Goal: Book appointment/travel/reservation

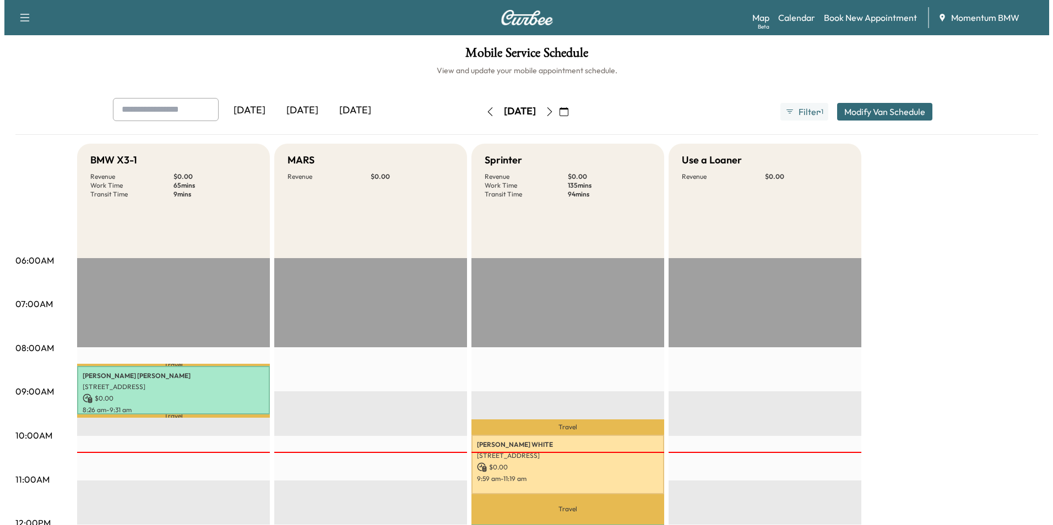
scroll to position [165, 0]
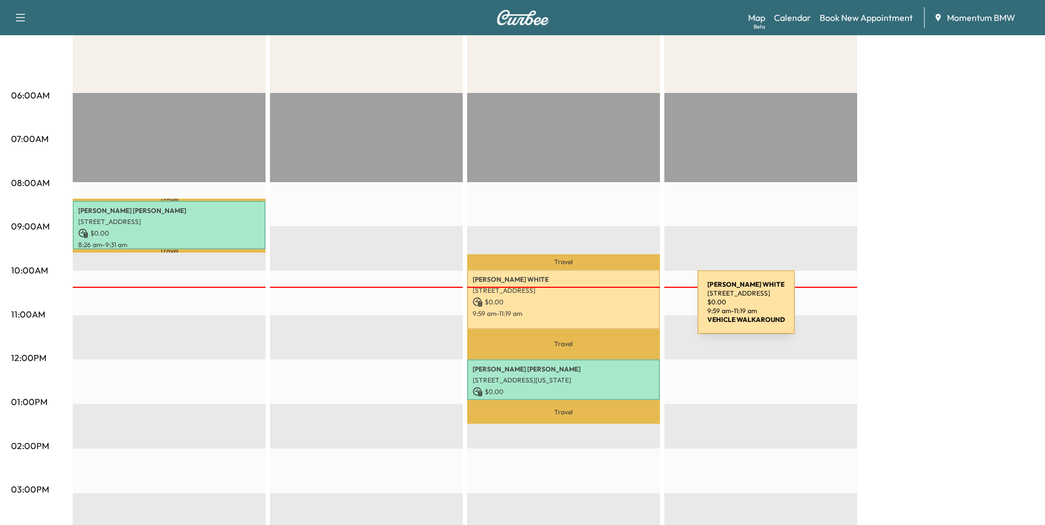
click at [615, 310] on p "9:59 am - 11:19 am" at bounding box center [564, 314] width 182 height 9
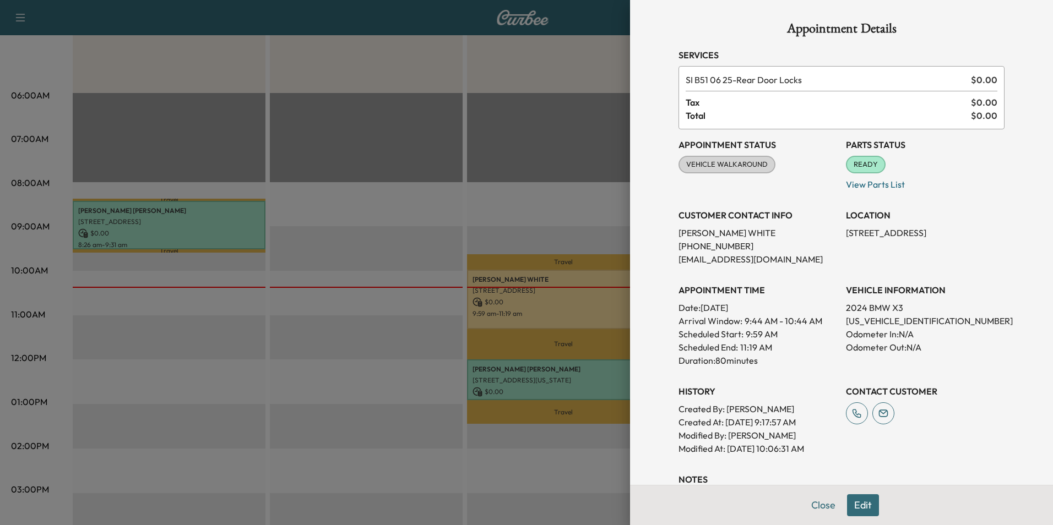
click at [849, 502] on button "Edit" at bounding box center [863, 506] width 32 height 22
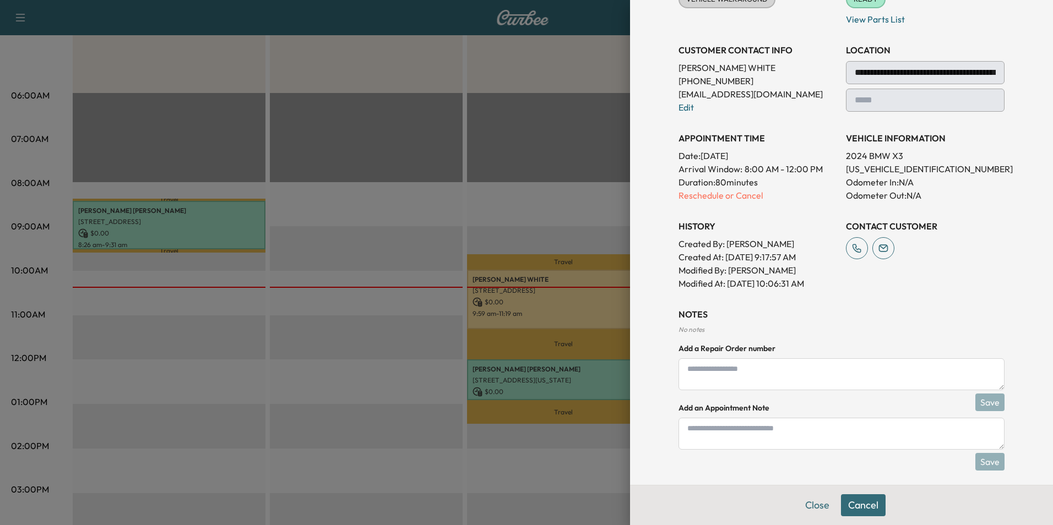
click at [702, 433] on textarea at bounding box center [842, 434] width 326 height 32
type textarea "****"
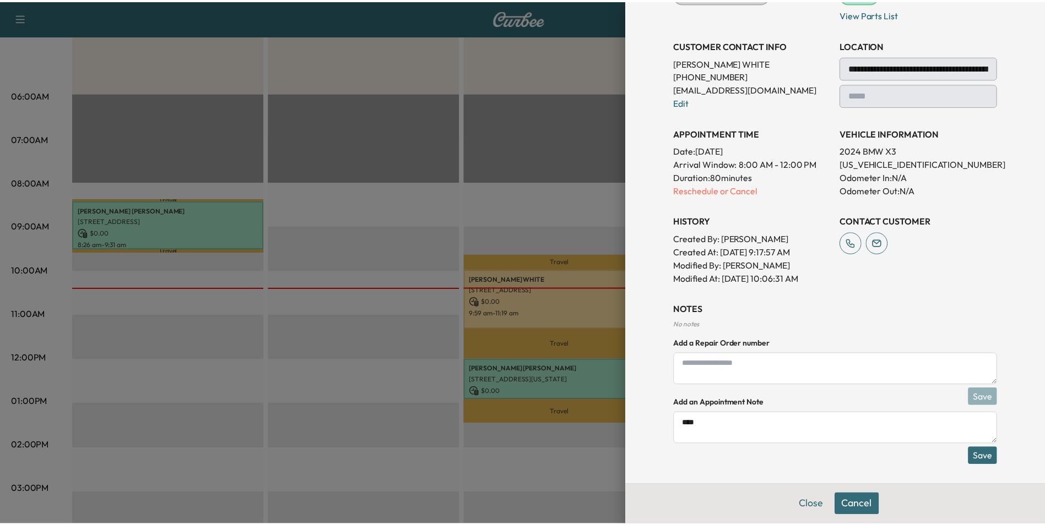
scroll to position [173, 0]
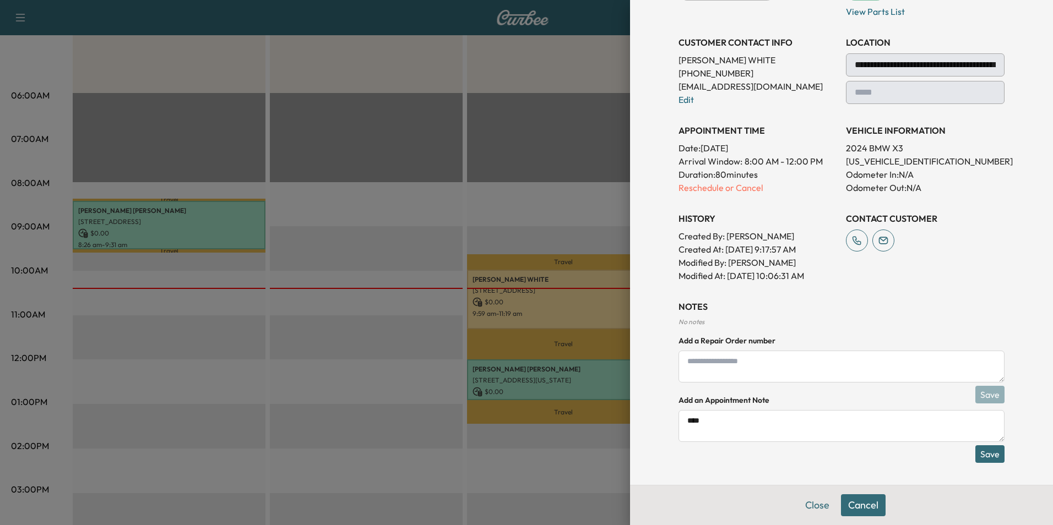
click at [983, 457] on button "Save" at bounding box center [989, 455] width 29 height 18
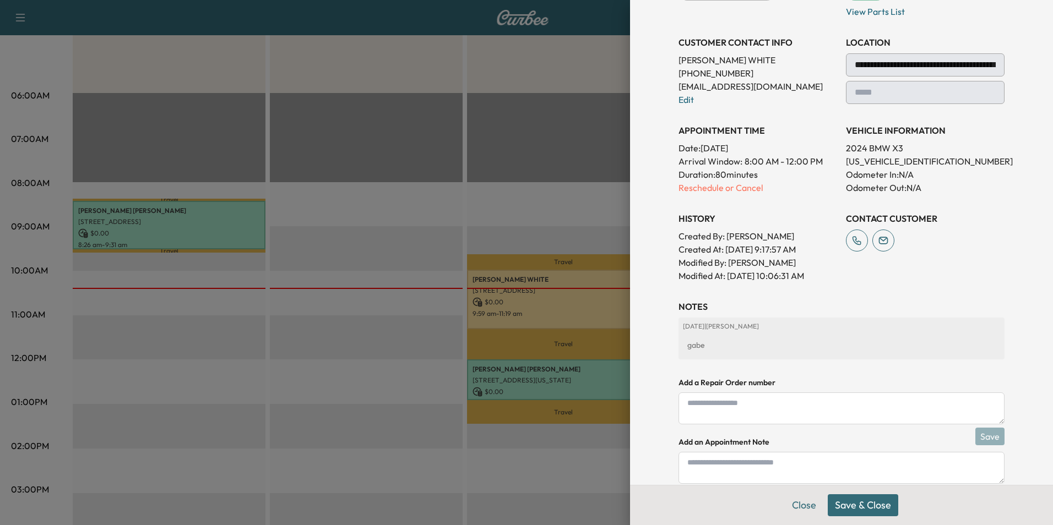
click at [859, 505] on button "Save & Close" at bounding box center [863, 506] width 71 height 22
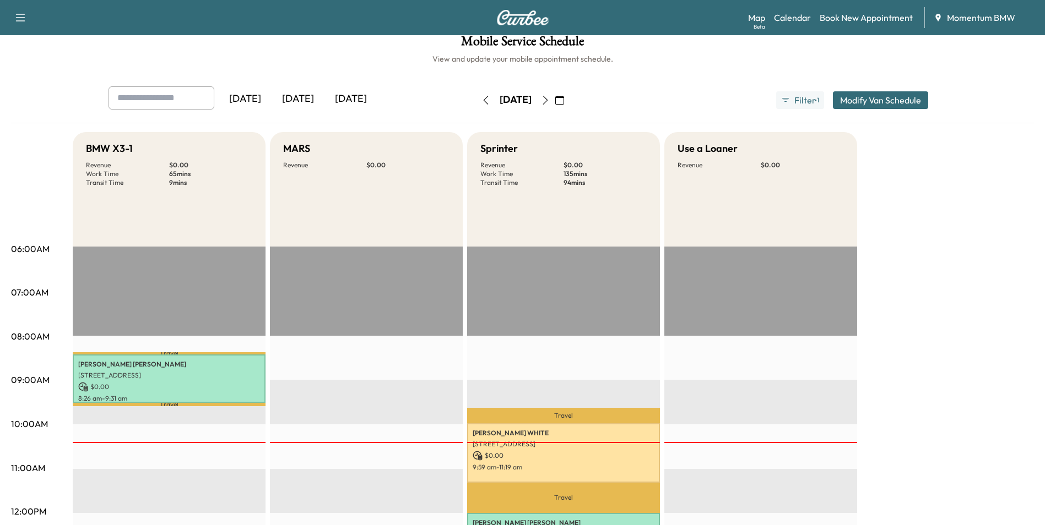
scroll to position [0, 0]
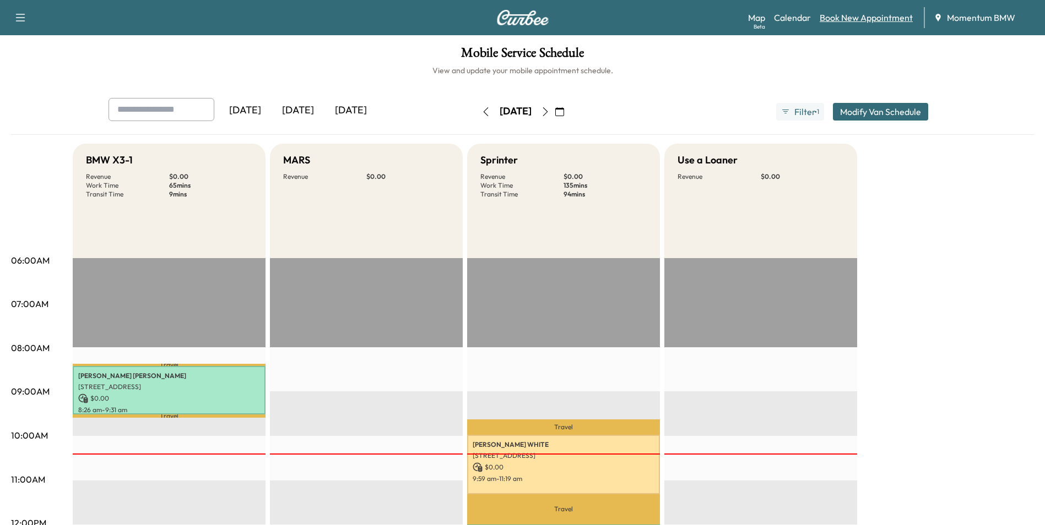
click at [885, 18] on link "Book New Appointment" at bounding box center [866, 17] width 93 height 13
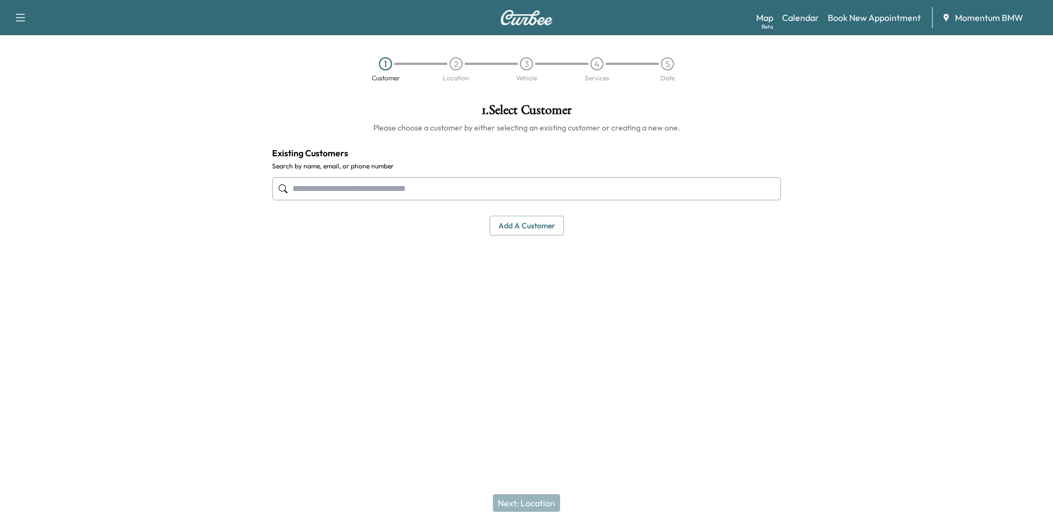
click at [528, 226] on button "Add a customer" at bounding box center [527, 226] width 74 height 20
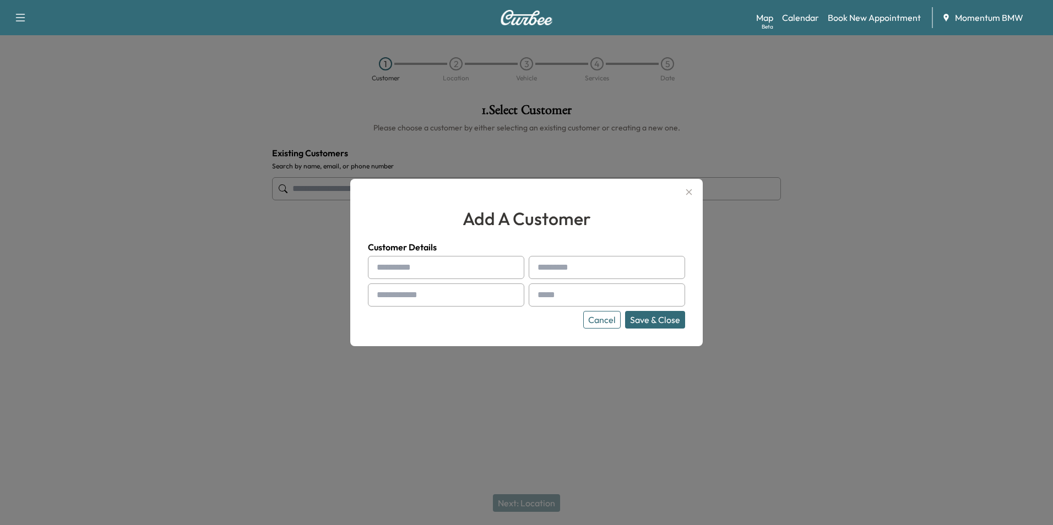
click at [404, 269] on input "text" at bounding box center [446, 267] width 156 height 23
type input "*"
type input "******"
click at [566, 262] on input "text" at bounding box center [607, 267] width 156 height 23
type input "*****"
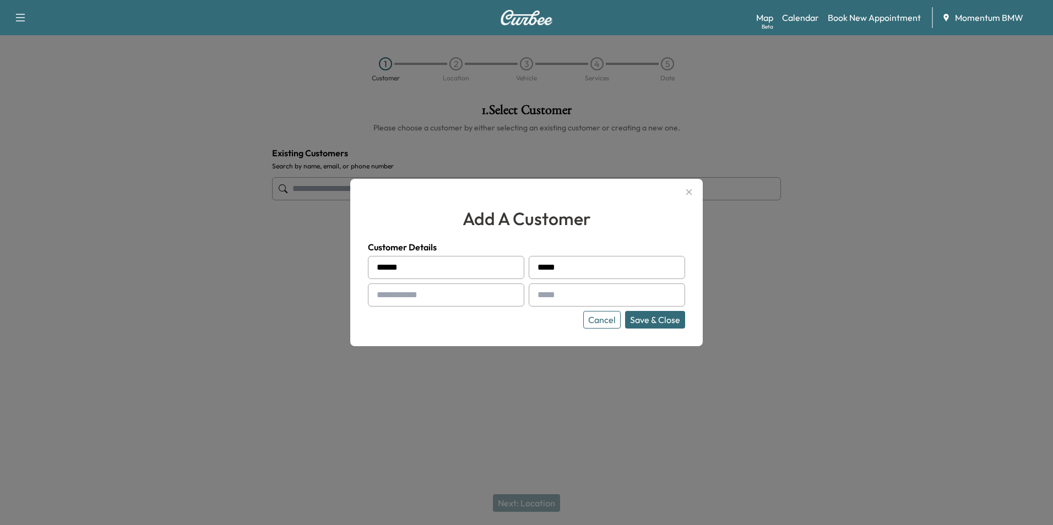
click at [403, 294] on input "text" at bounding box center [446, 295] width 156 height 23
type input "**********"
click at [571, 297] on input "text" at bounding box center [607, 295] width 156 height 23
type input "**********"
click at [653, 322] on button "Save & Close" at bounding box center [655, 320] width 60 height 18
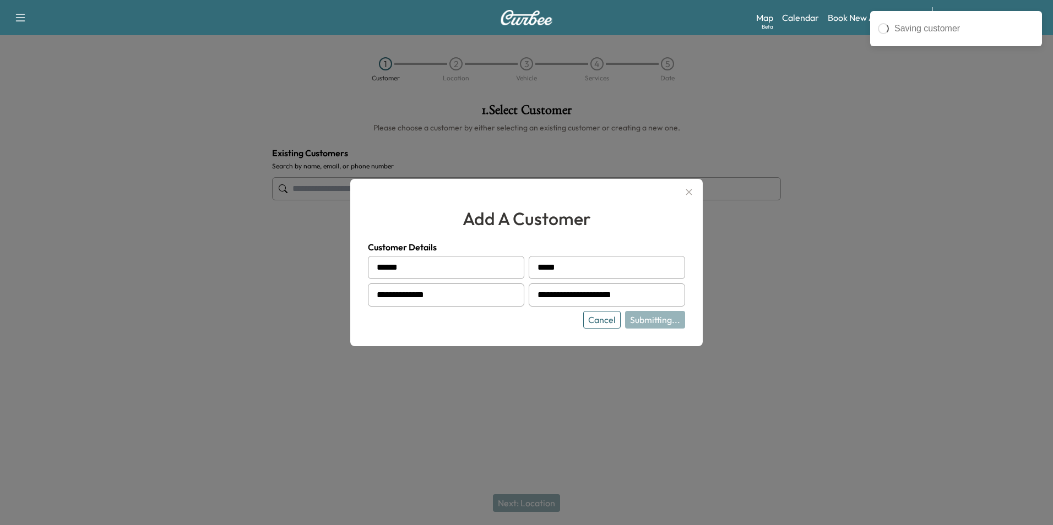
type input "**********"
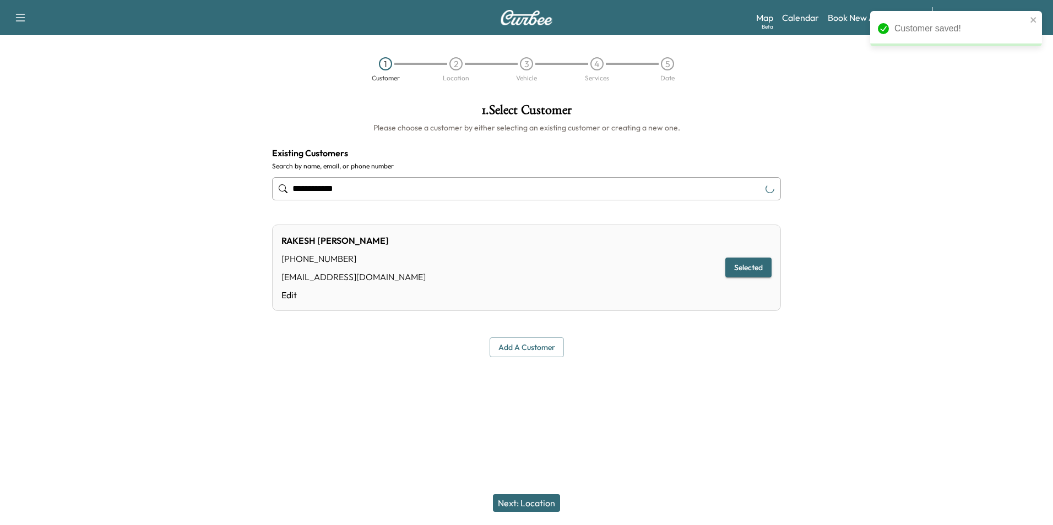
click at [524, 508] on button "Next: Location" at bounding box center [526, 504] width 67 height 18
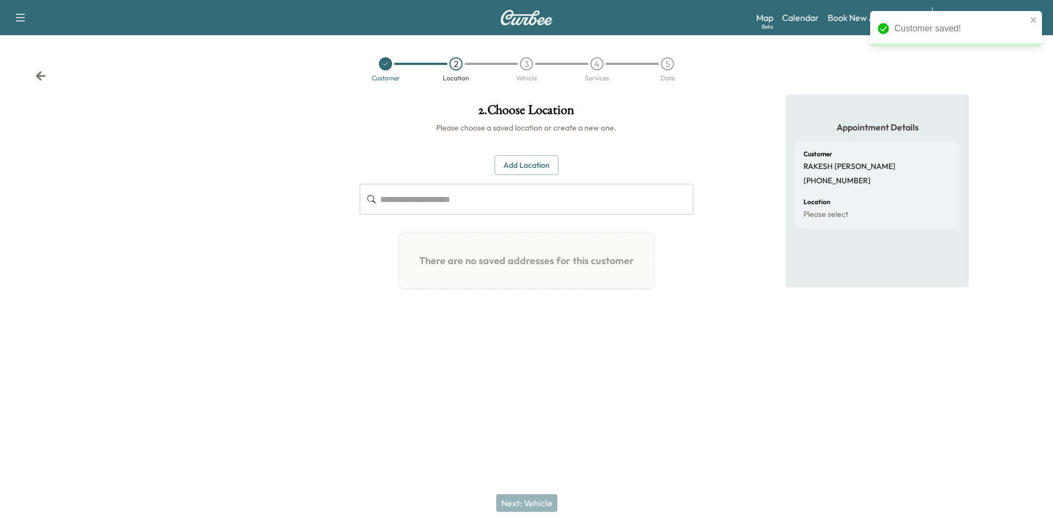
click at [534, 163] on button "Add Location" at bounding box center [527, 165] width 64 height 20
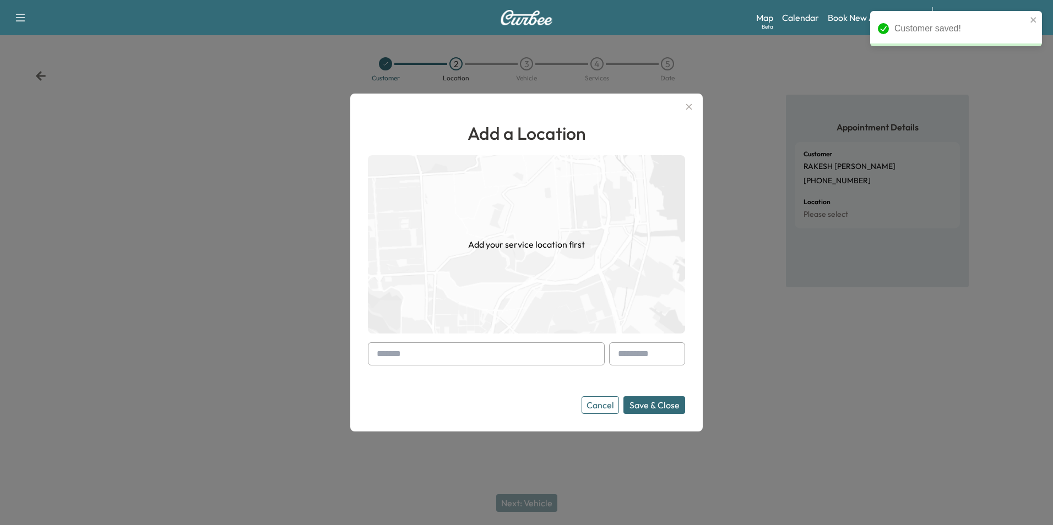
click at [387, 352] on input "text" at bounding box center [486, 354] width 237 height 23
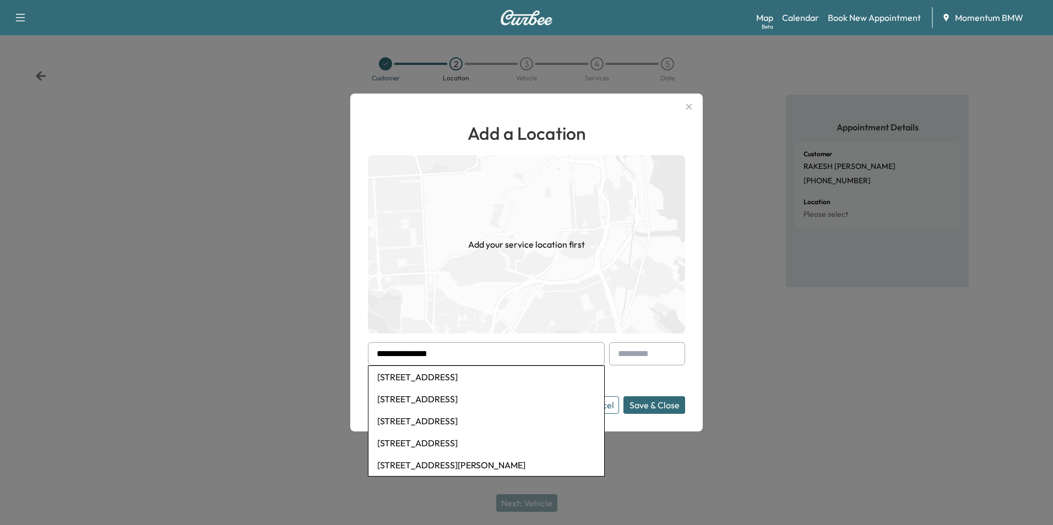
click at [437, 377] on li "[STREET_ADDRESS]" at bounding box center [486, 377] width 236 height 22
type input "**********"
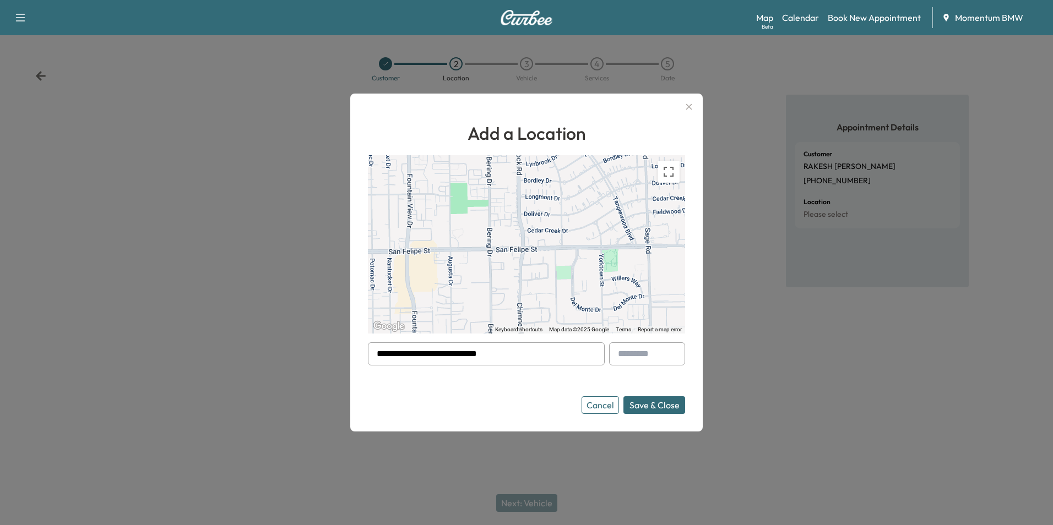
click at [645, 405] on button "Save & Close" at bounding box center [654, 406] width 62 height 18
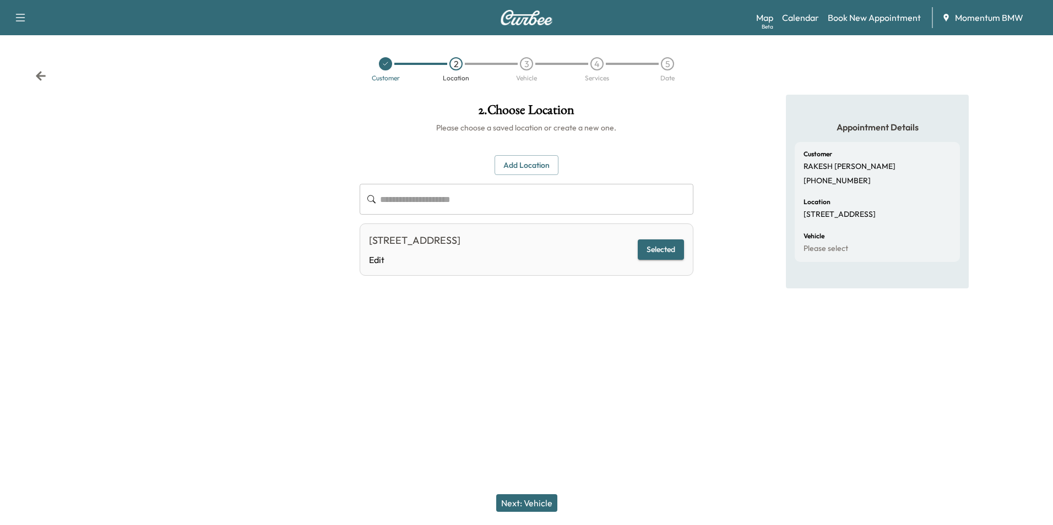
click at [528, 503] on button "Next: Vehicle" at bounding box center [526, 504] width 61 height 18
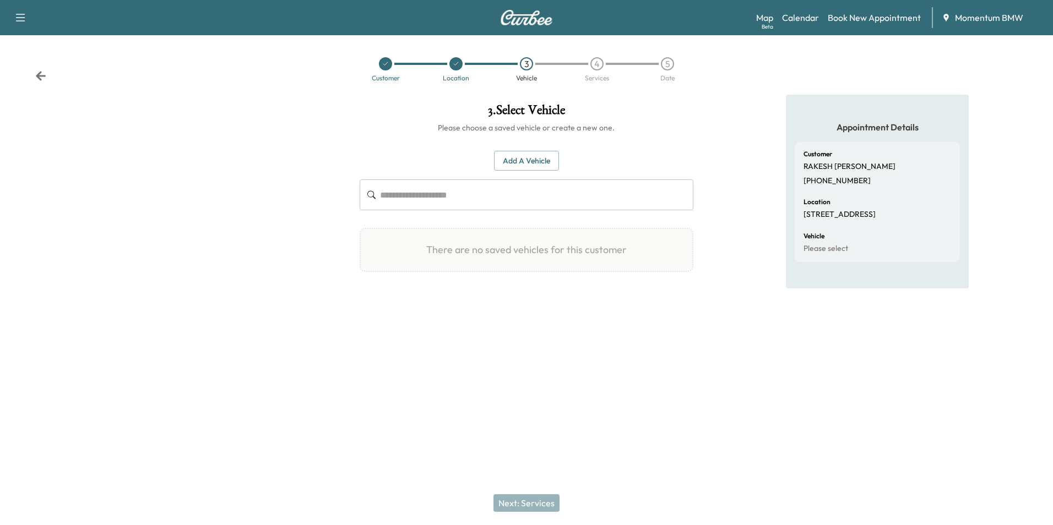
click at [534, 160] on button "Add a Vehicle" at bounding box center [526, 161] width 65 height 20
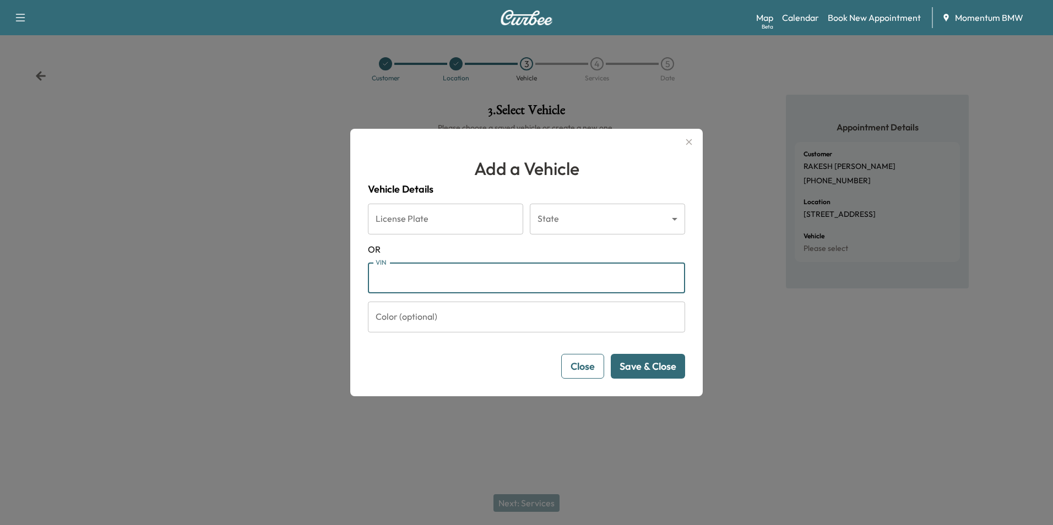
click at [405, 279] on input "VIN" at bounding box center [526, 278] width 317 height 31
paste input "**********"
type input "**********"
click at [648, 367] on button "Save & Close" at bounding box center [648, 366] width 74 height 25
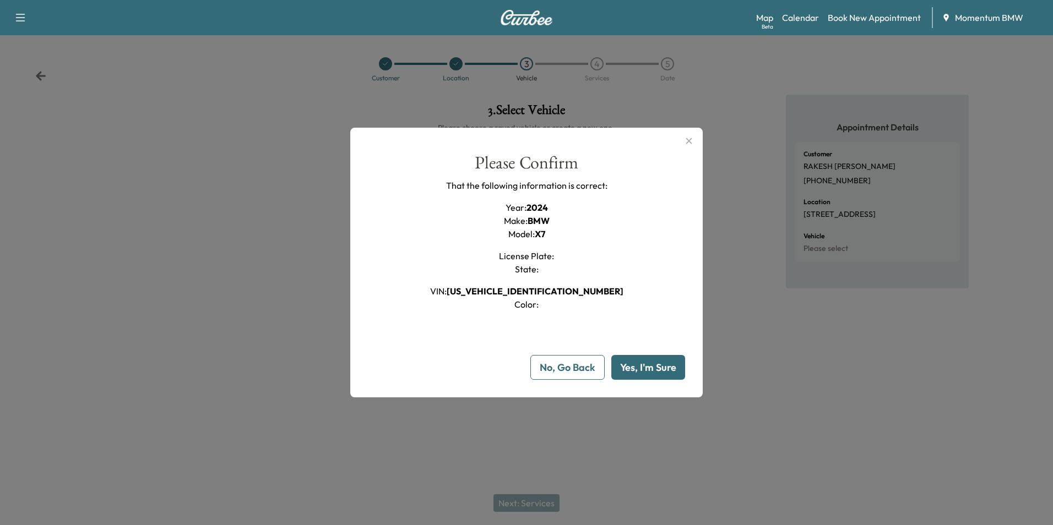
click at [648, 367] on button "Yes, I'm Sure" at bounding box center [648, 367] width 74 height 25
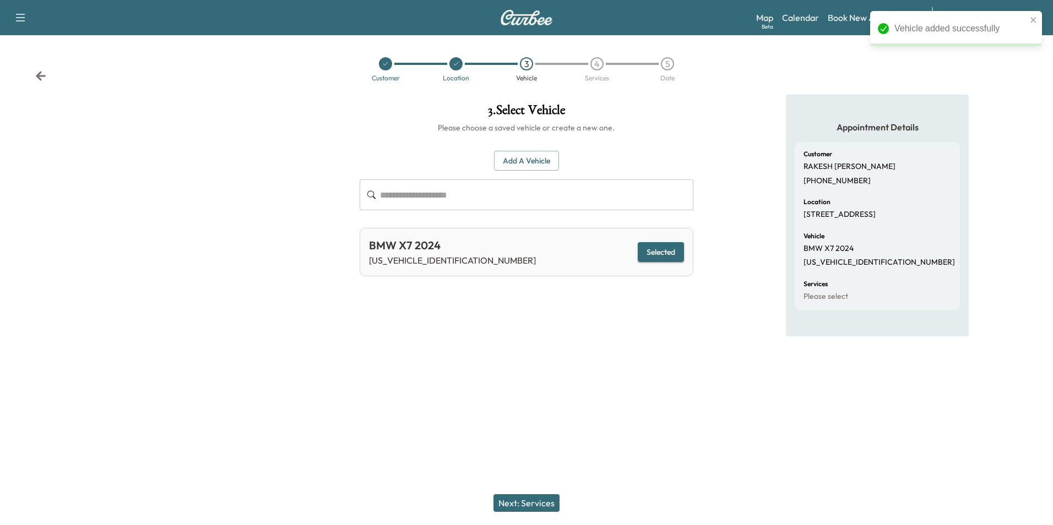
click at [528, 506] on button "Next: Services" at bounding box center [527, 504] width 66 height 18
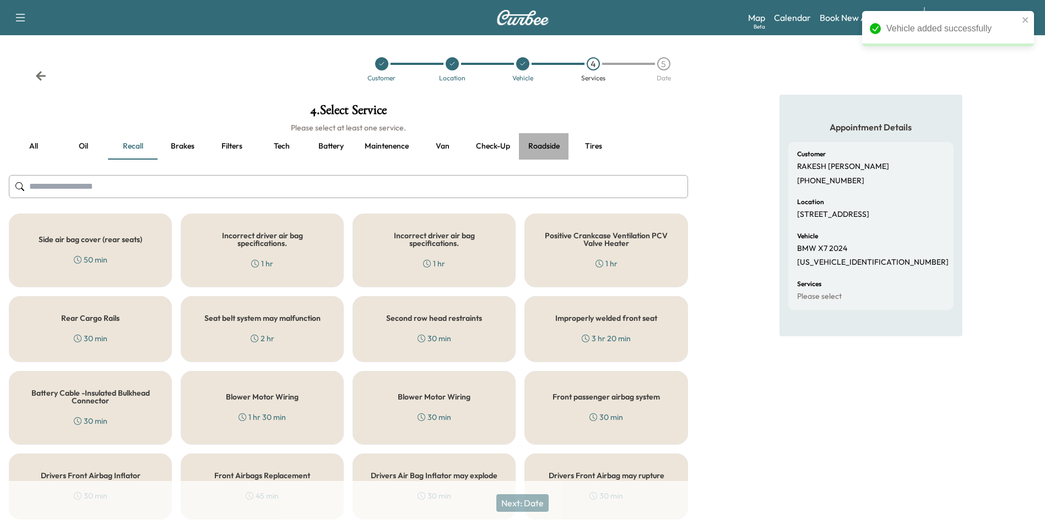
click at [547, 146] on button "Roadside" at bounding box center [544, 146] width 50 height 26
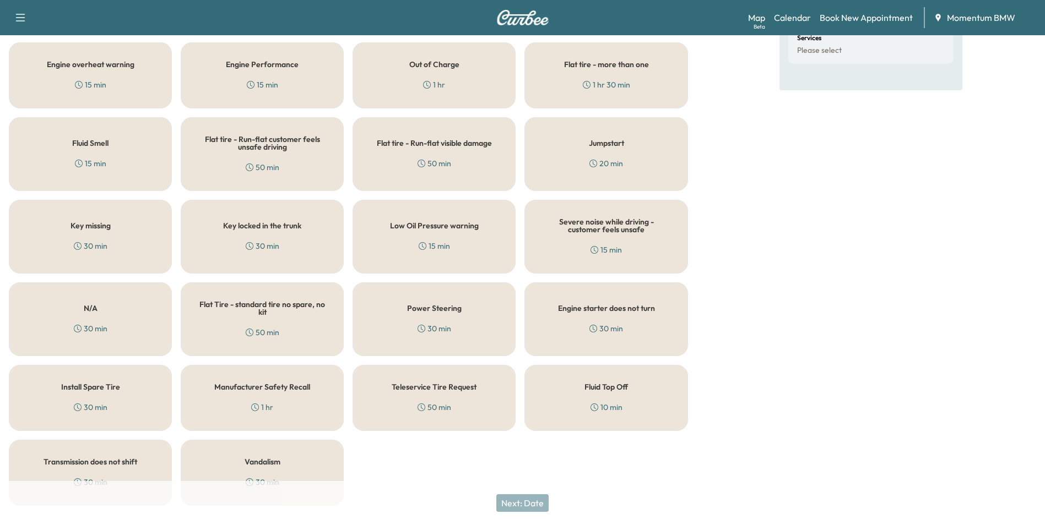
scroll to position [271, 0]
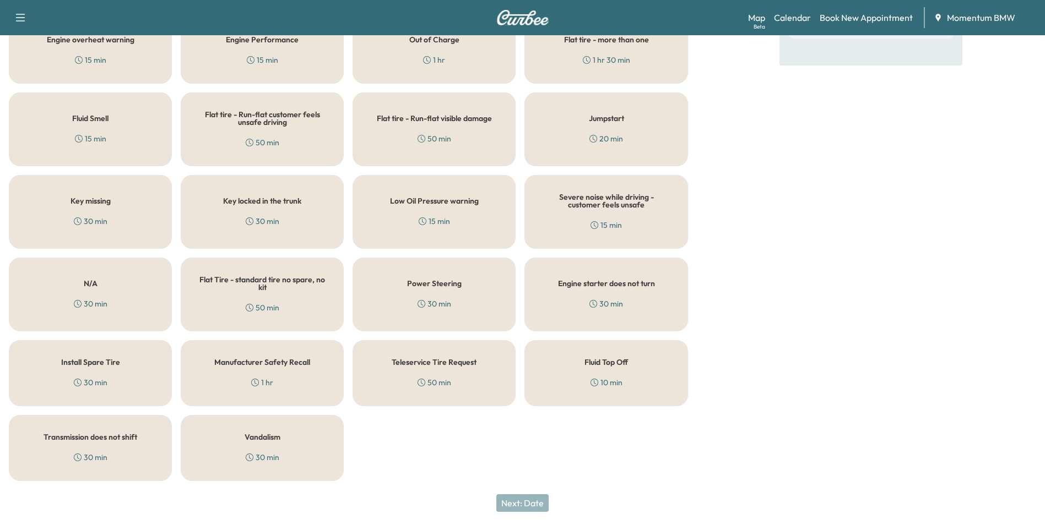
click at [593, 364] on h5 "Fluid Top Off" at bounding box center [606, 363] width 44 height 8
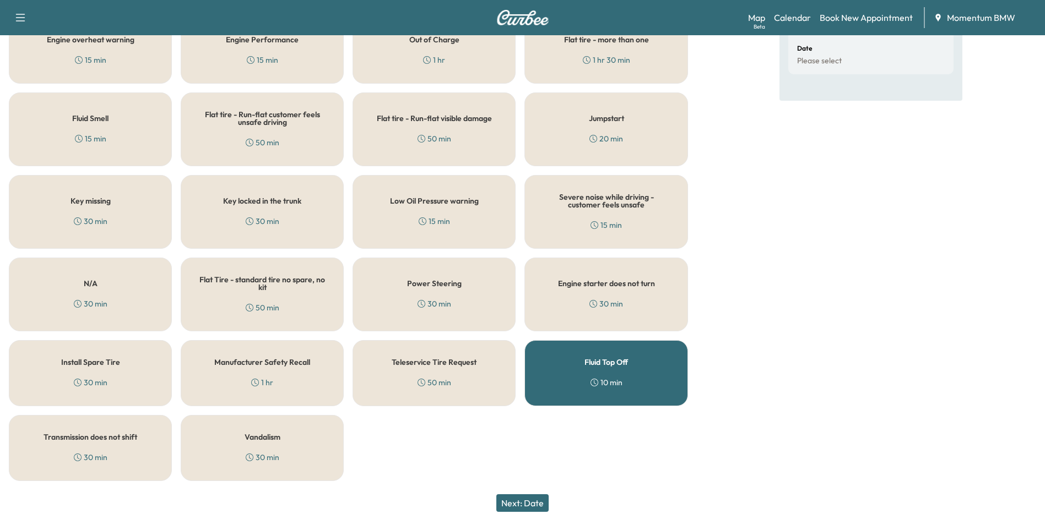
click at [532, 508] on button "Next: Date" at bounding box center [522, 504] width 52 height 18
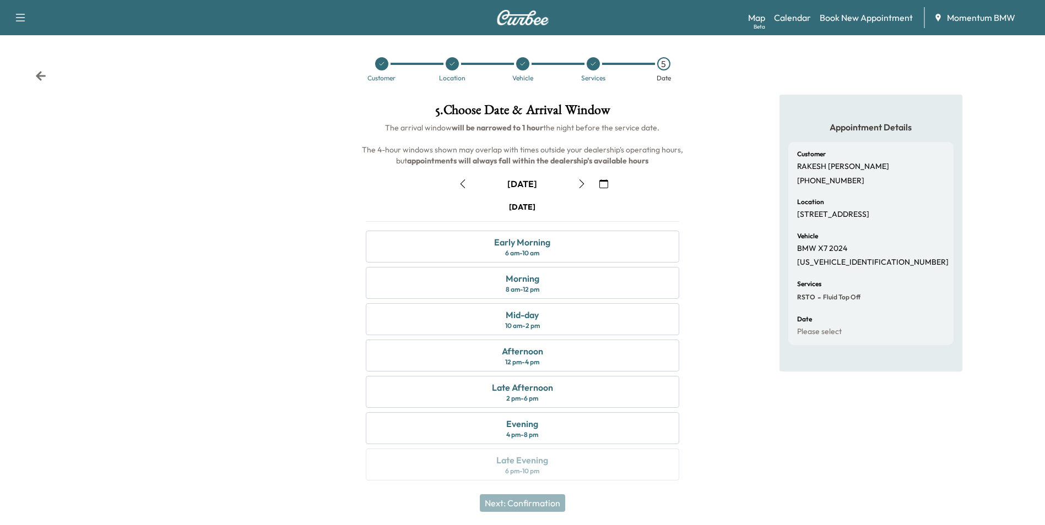
click at [464, 180] on icon "button" at bounding box center [462, 184] width 9 height 9
click at [533, 281] on div "Morning" at bounding box center [523, 278] width 34 height 13
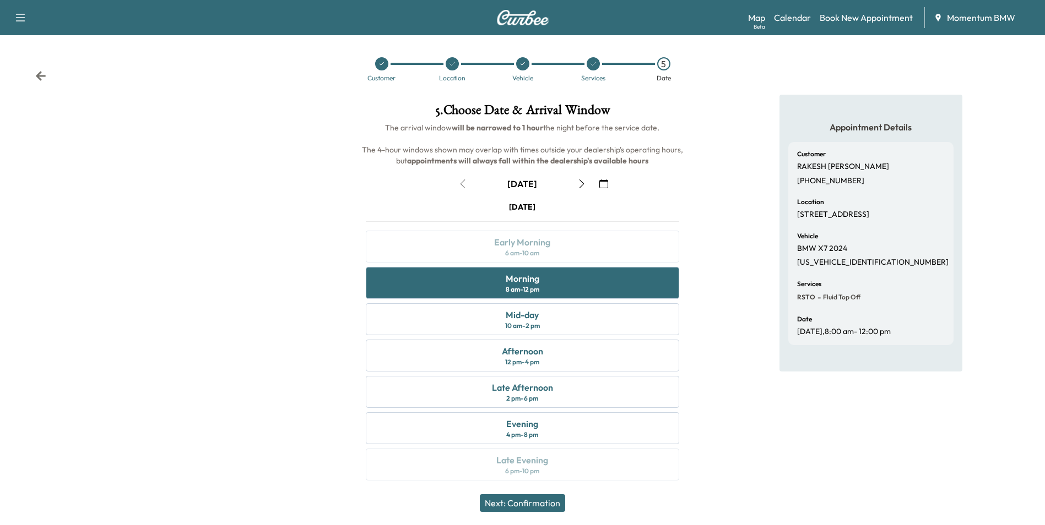
click at [546, 501] on button "Next: Confirmation" at bounding box center [522, 504] width 85 height 18
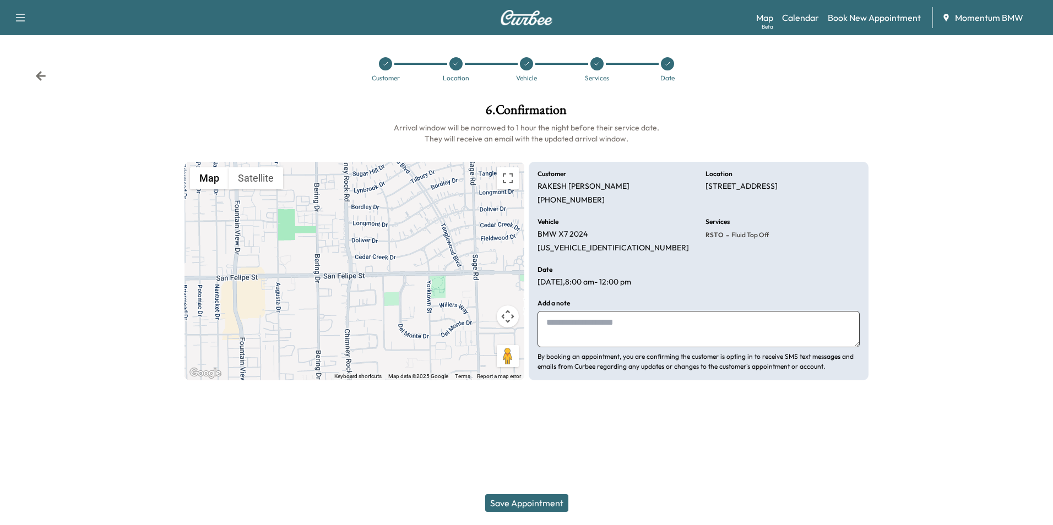
click at [530, 507] on button "Save Appointment" at bounding box center [526, 504] width 83 height 18
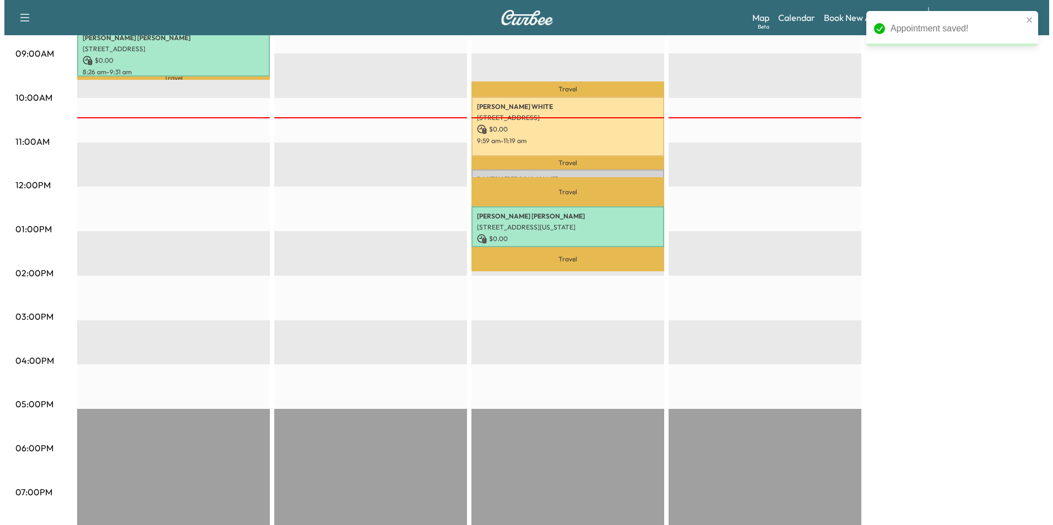
scroll to position [110, 0]
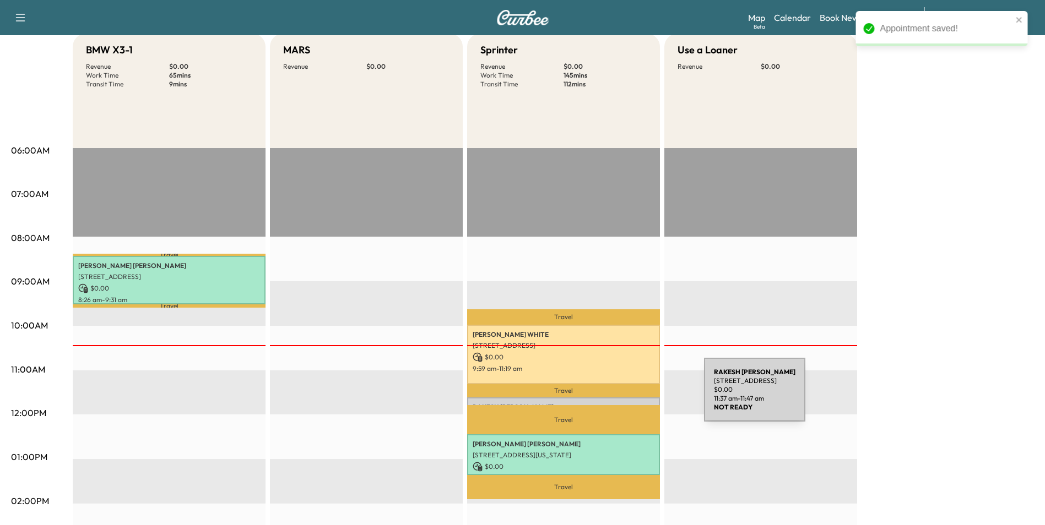
click at [621, 398] on div "[PERSON_NAME] [STREET_ADDRESS] $ 0.00 11:37 am - 11:47 am" at bounding box center [563, 403] width 193 height 11
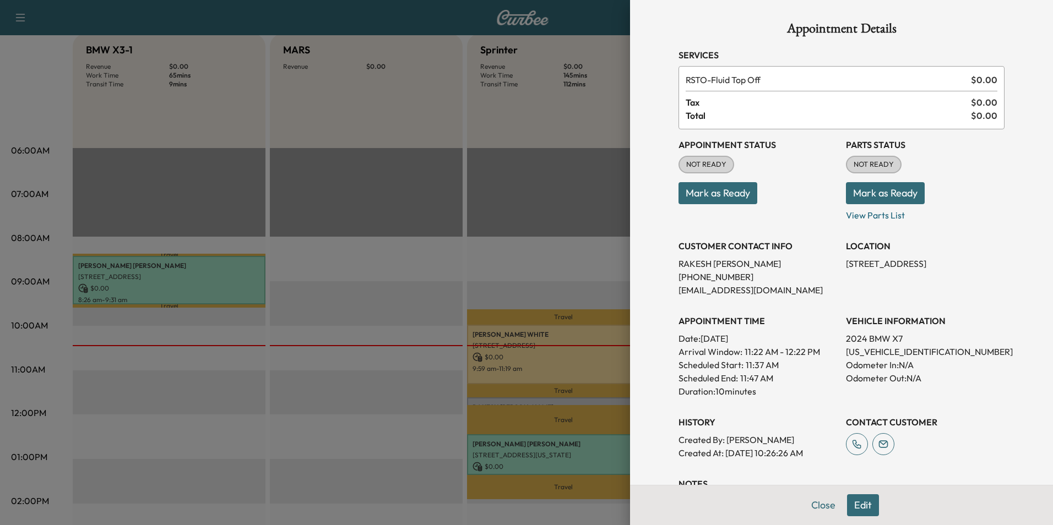
click at [713, 185] on button "Mark as Ready" at bounding box center [718, 193] width 79 height 22
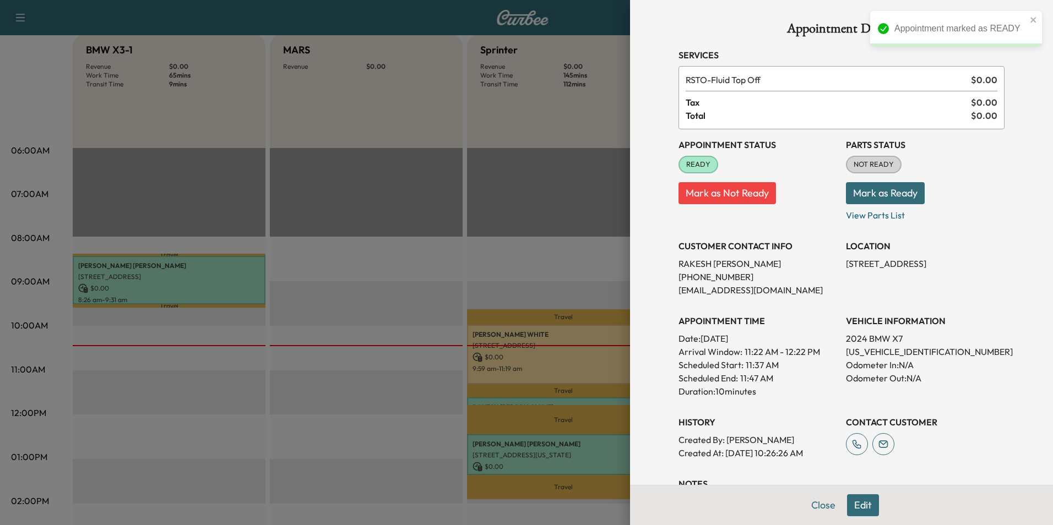
click at [872, 193] on button "Mark as Ready" at bounding box center [885, 193] width 79 height 22
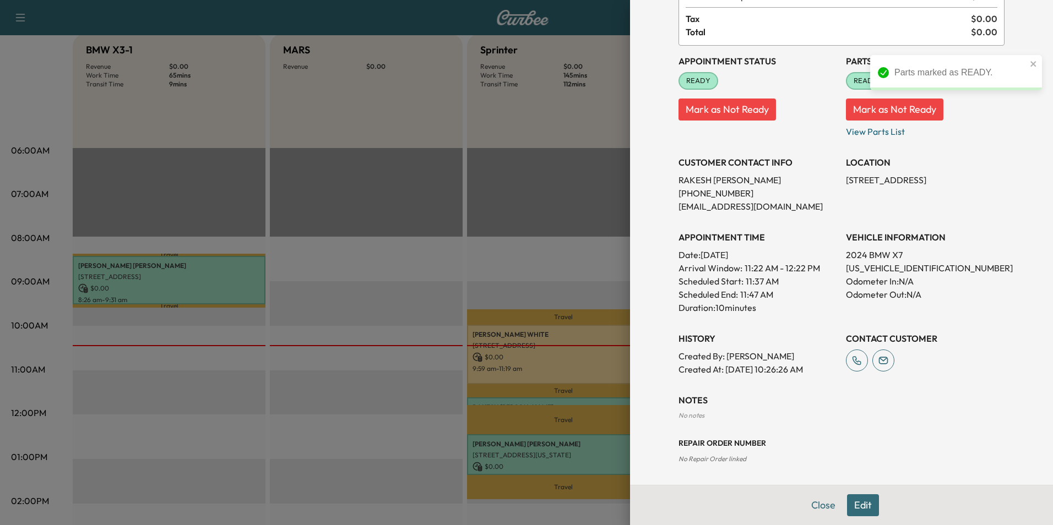
scroll to position [85, 0]
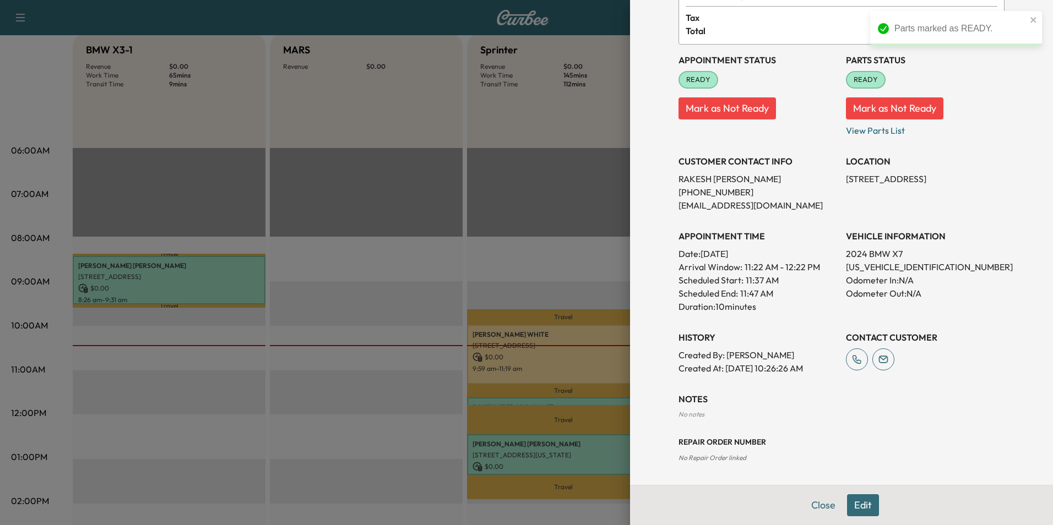
click at [852, 506] on button "Edit" at bounding box center [863, 506] width 32 height 22
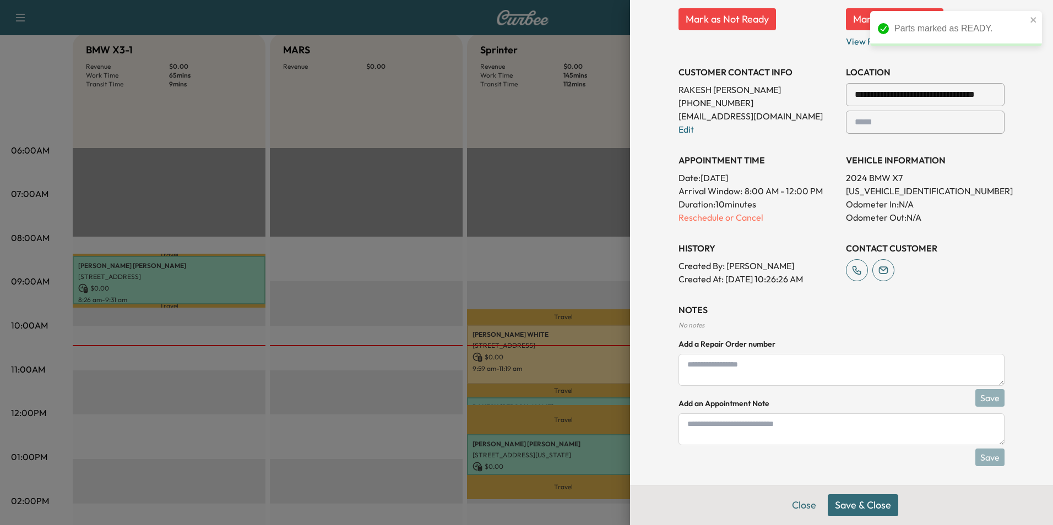
scroll to position [200, 0]
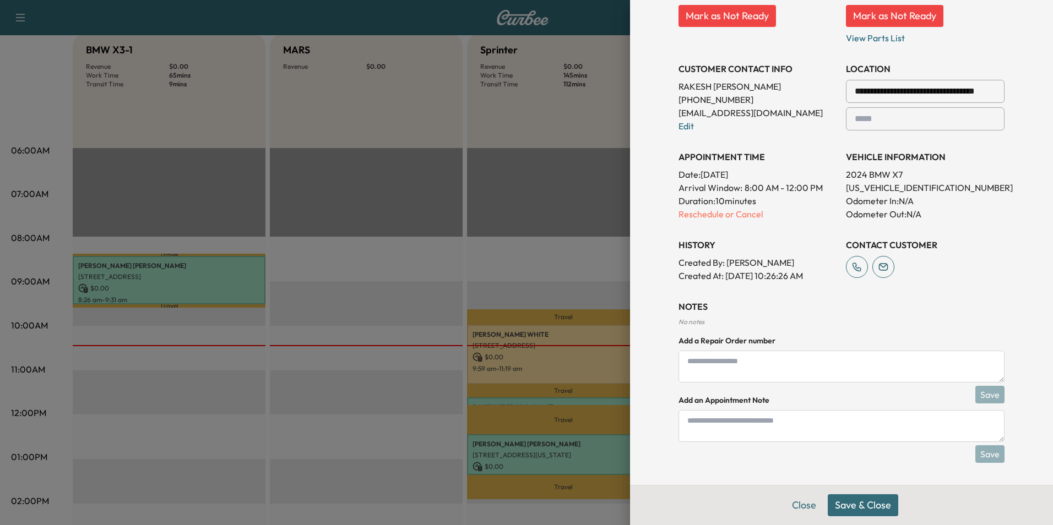
click at [702, 427] on textarea at bounding box center [842, 426] width 326 height 32
type textarea "***"
click at [987, 453] on button "Save" at bounding box center [989, 455] width 29 height 18
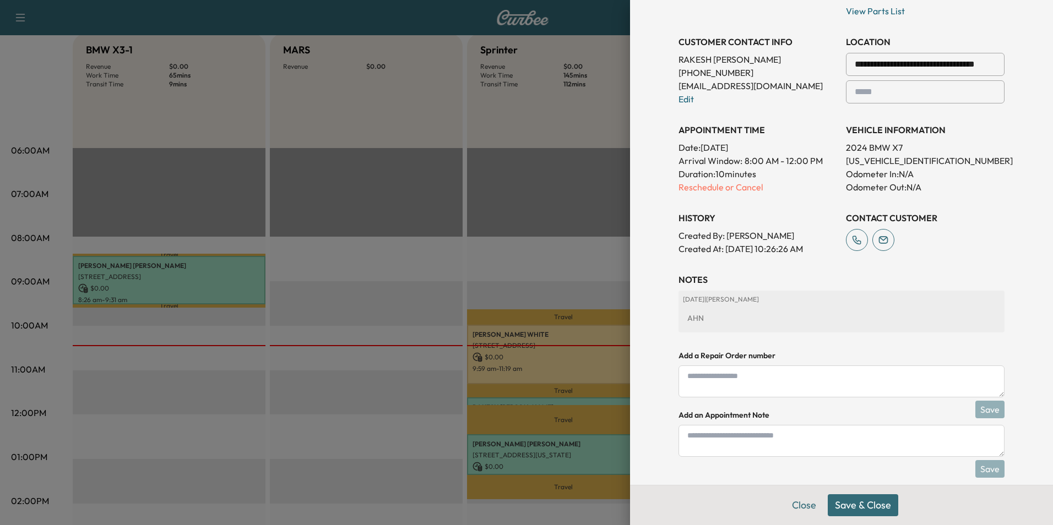
scroll to position [242, 0]
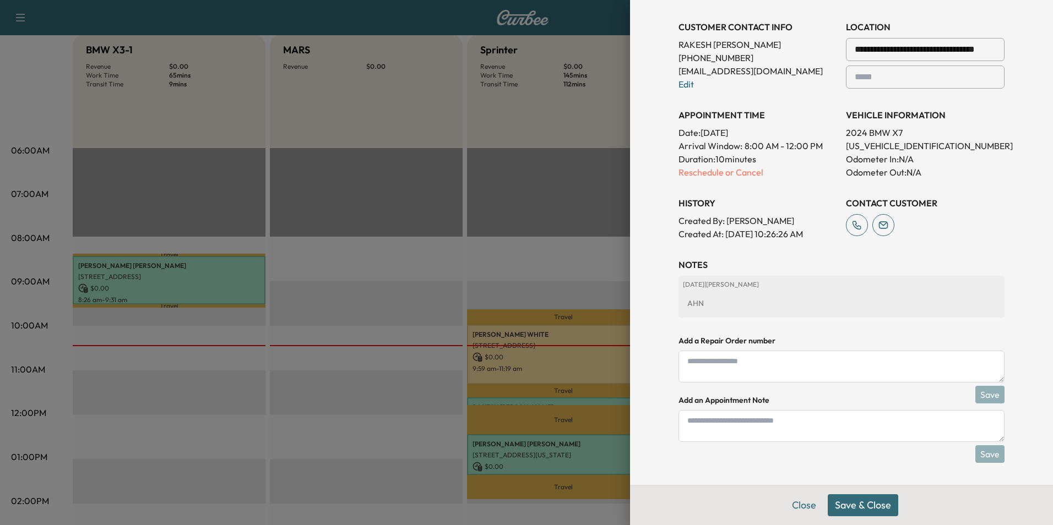
click at [722, 429] on textarea at bounding box center [842, 426] width 326 height 32
type textarea "***"
click at [978, 455] on button "Save" at bounding box center [989, 455] width 29 height 18
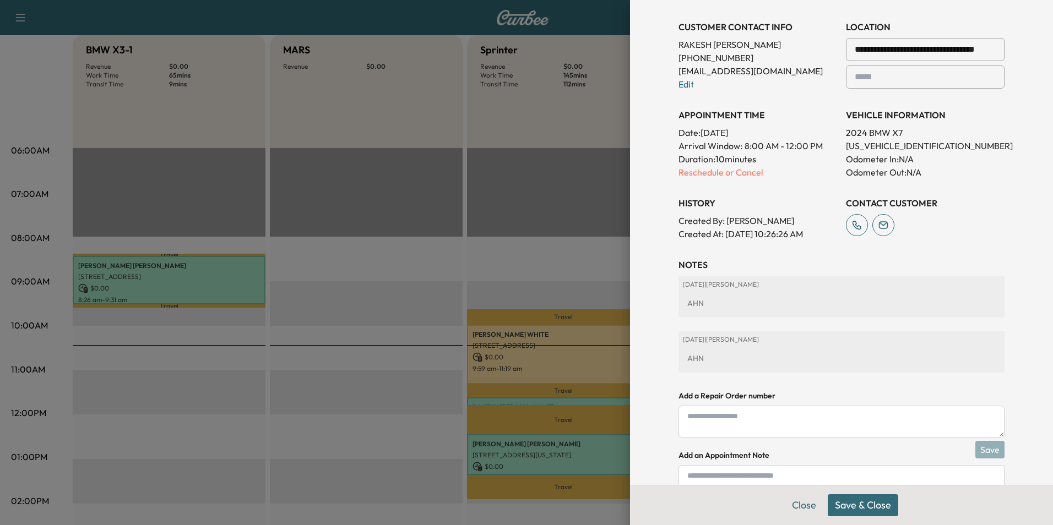
click at [862, 502] on button "Save & Close" at bounding box center [863, 506] width 71 height 22
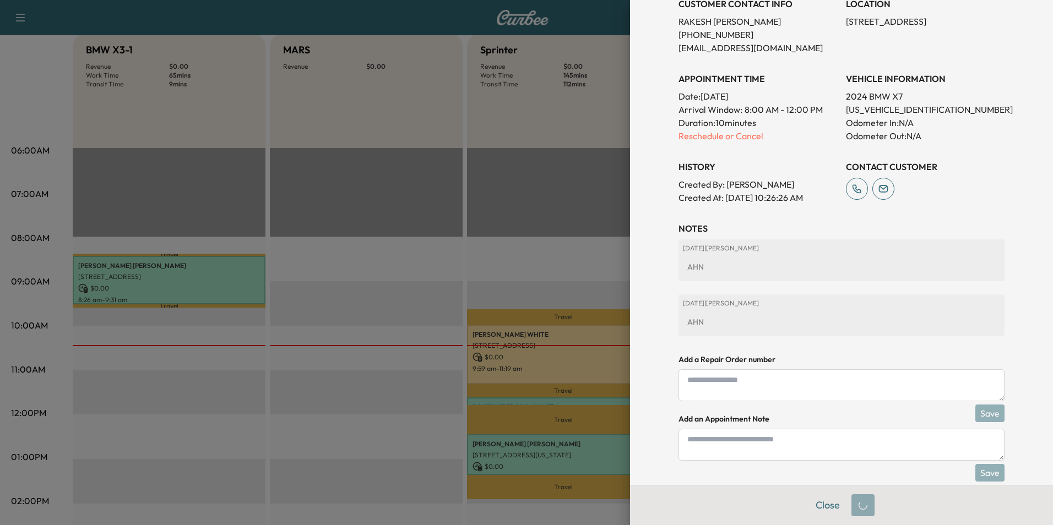
scroll to position [219, 0]
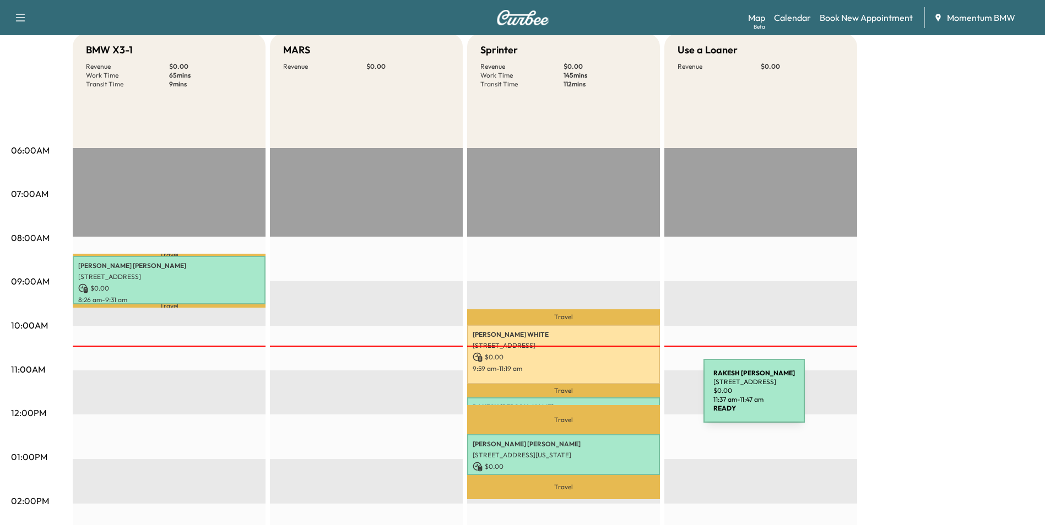
click at [621, 398] on div "[PERSON_NAME] [STREET_ADDRESS] $ 0.00 11:37 am - 11:47 am" at bounding box center [563, 403] width 193 height 11
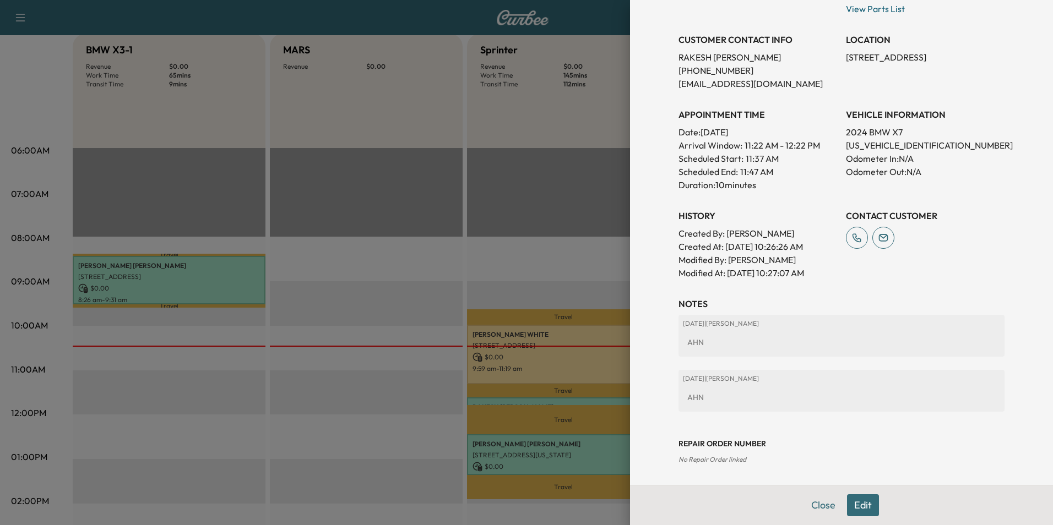
scroll to position [208, 0]
click at [820, 507] on button "Close" at bounding box center [823, 506] width 39 height 22
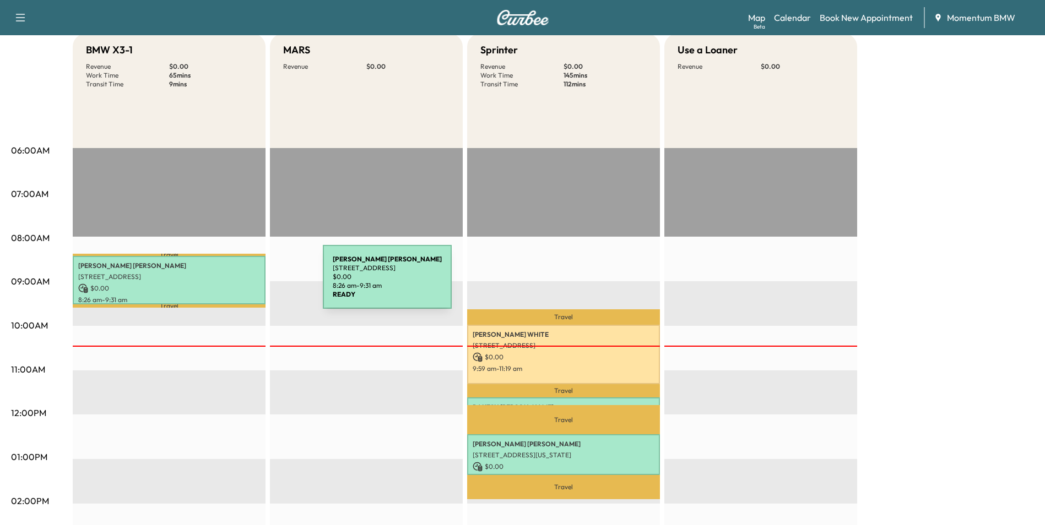
click at [240, 284] on p "$ 0.00" at bounding box center [169, 289] width 182 height 10
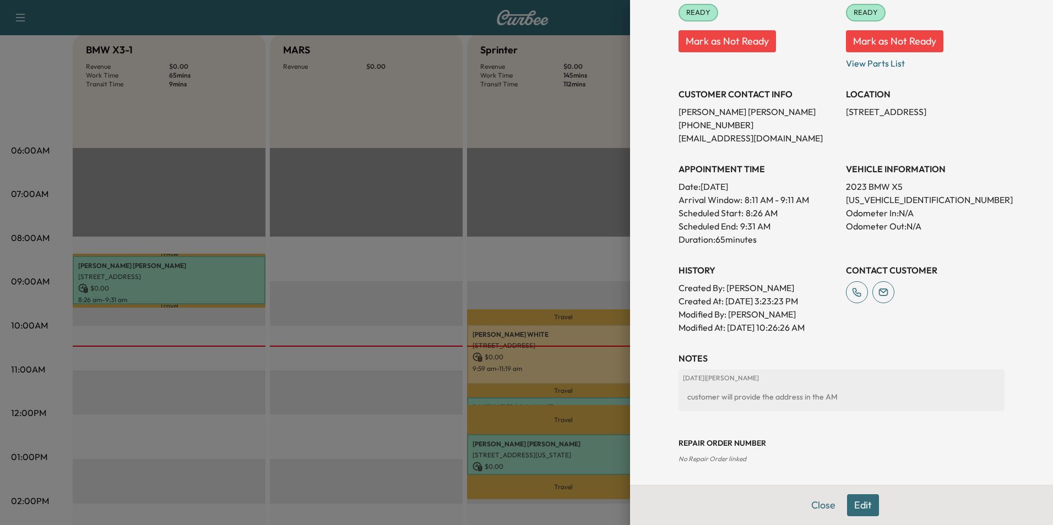
scroll to position [166, 0]
click at [857, 508] on button "Edit" at bounding box center [863, 506] width 32 height 22
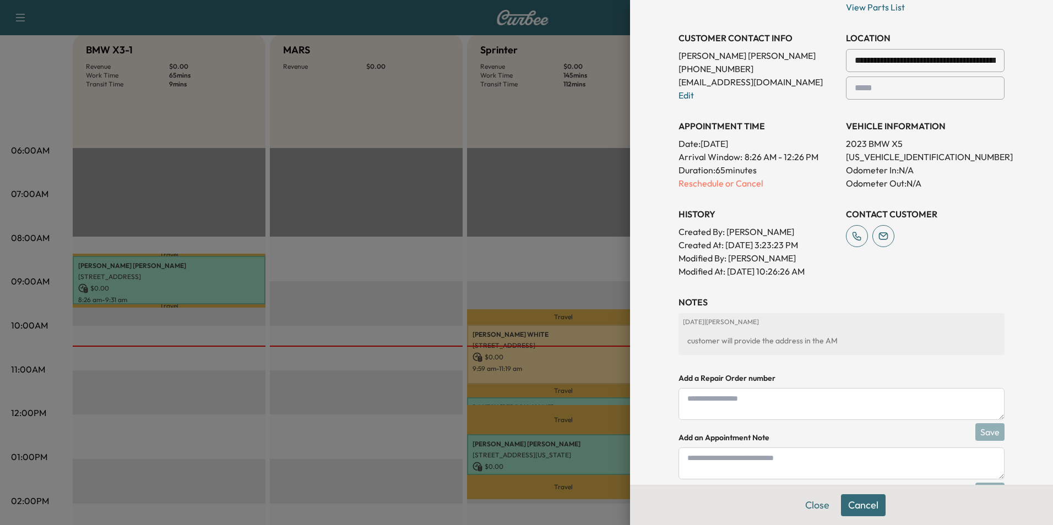
scroll to position [282, 0]
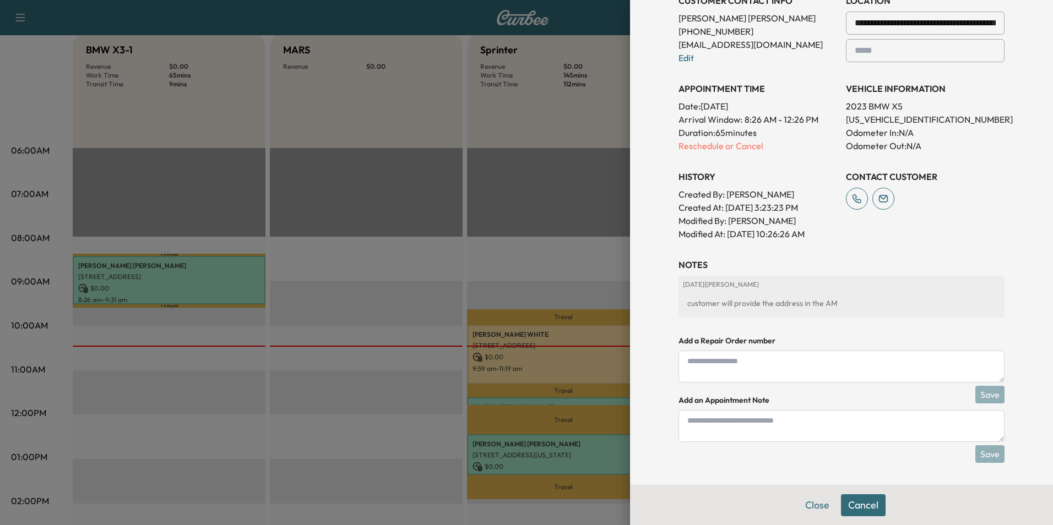
click at [709, 422] on textarea at bounding box center [842, 426] width 326 height 32
type textarea "****"
click at [982, 456] on button "Save" at bounding box center [989, 455] width 29 height 18
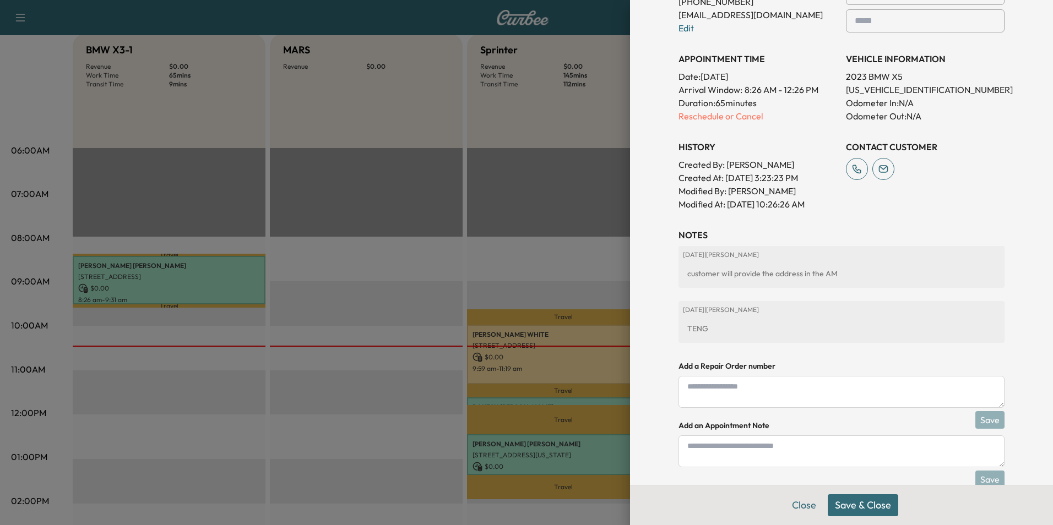
scroll to position [337, 0]
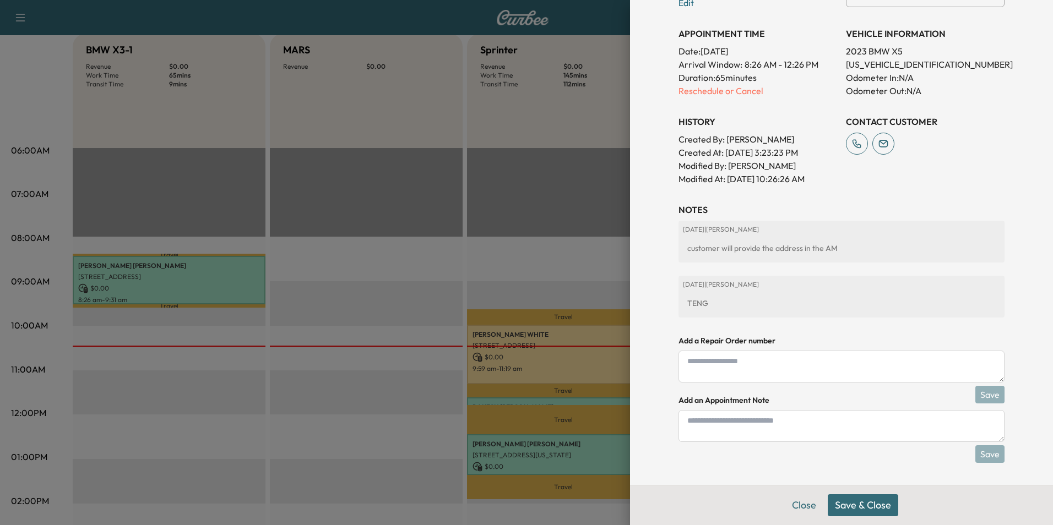
click at [869, 505] on button "Save & Close" at bounding box center [863, 506] width 71 height 22
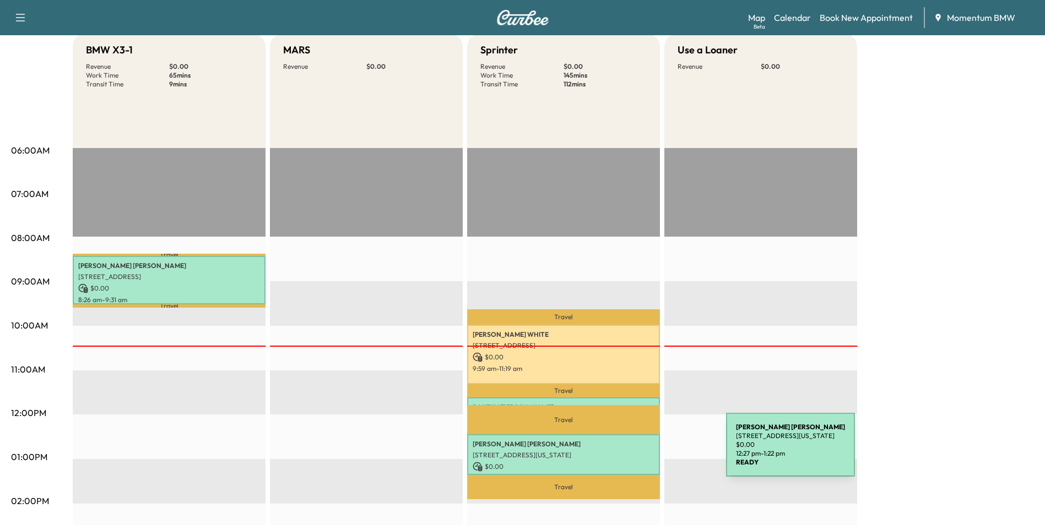
click at [643, 452] on p "[STREET_ADDRESS][US_STATE]" at bounding box center [564, 455] width 182 height 9
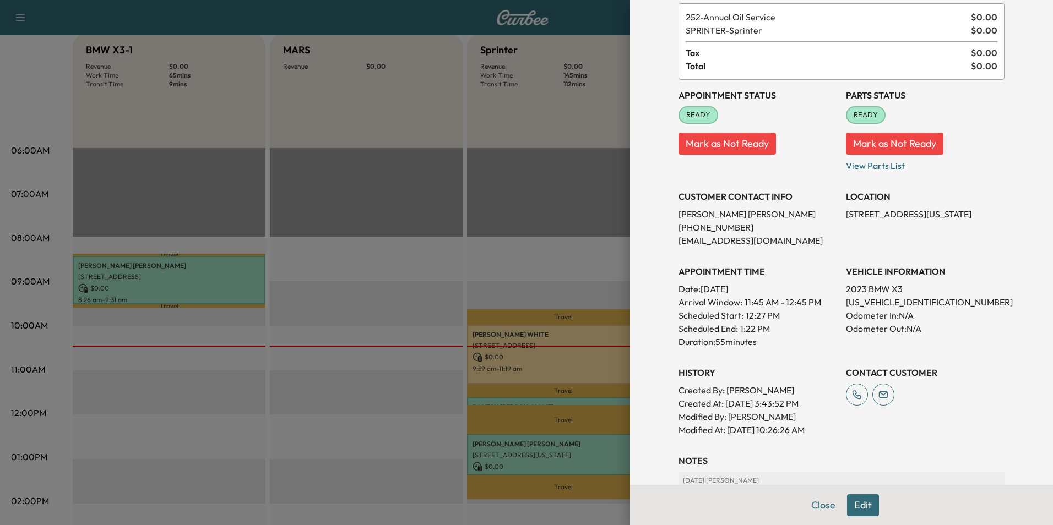
scroll to position [166, 0]
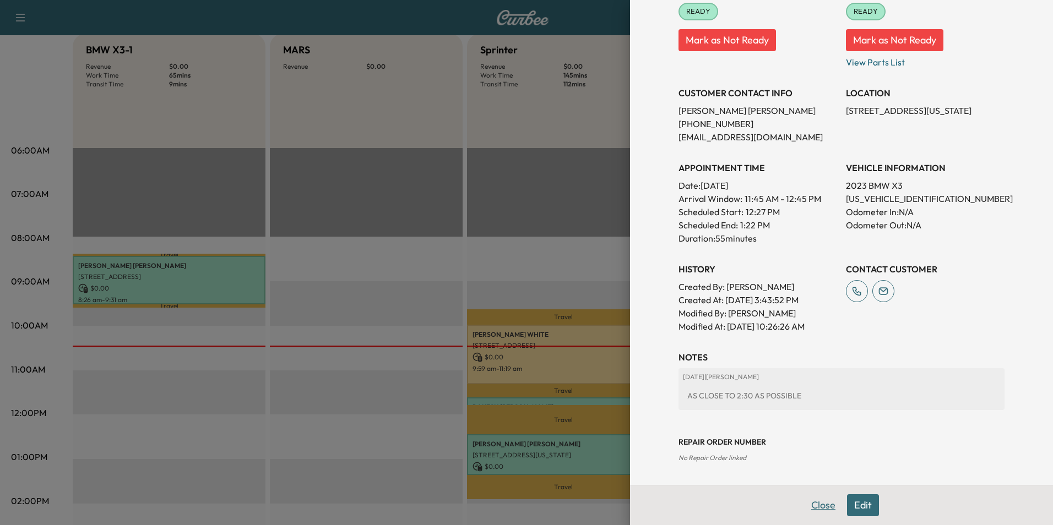
click at [808, 504] on button "Close" at bounding box center [823, 506] width 39 height 22
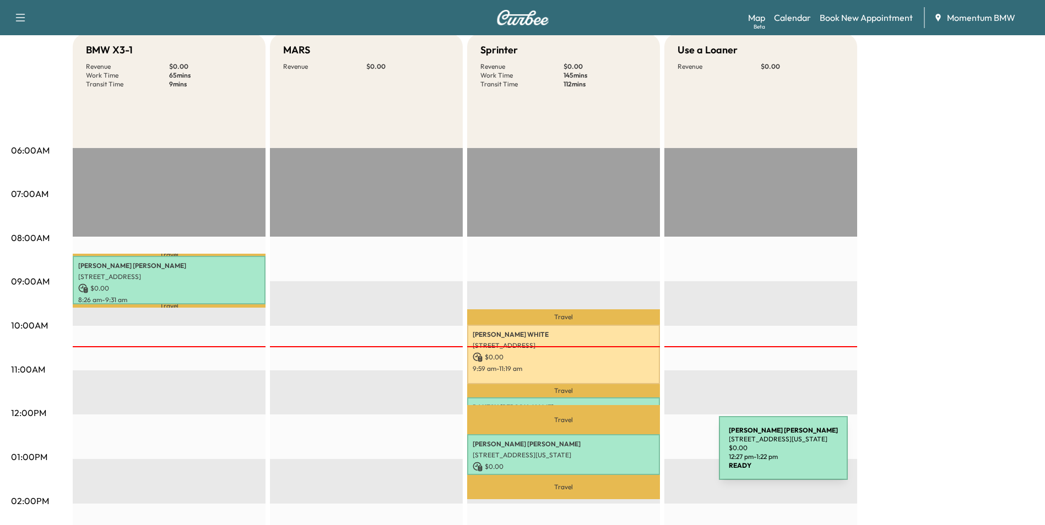
click at [636, 455] on p "[STREET_ADDRESS][US_STATE]" at bounding box center [564, 455] width 182 height 9
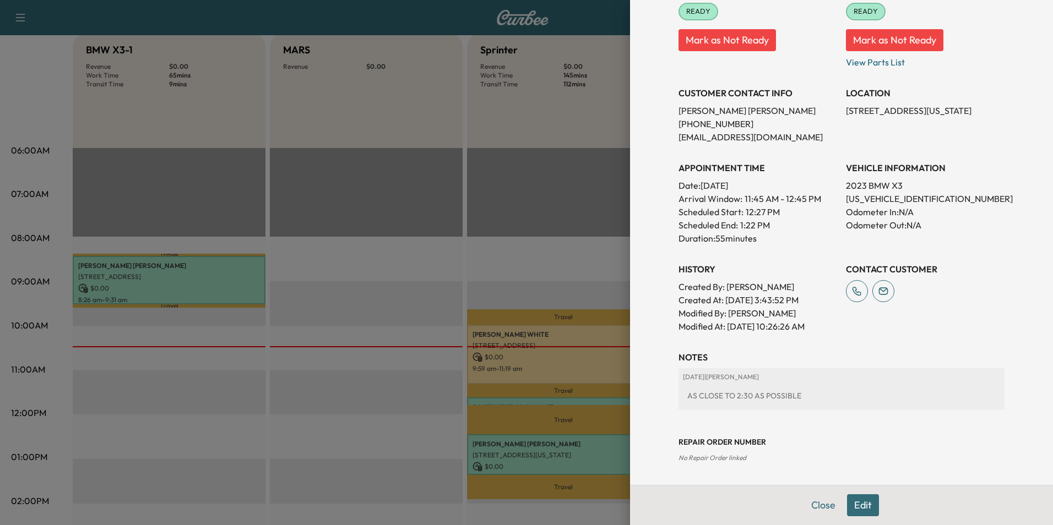
click at [855, 507] on button "Edit" at bounding box center [863, 506] width 32 height 22
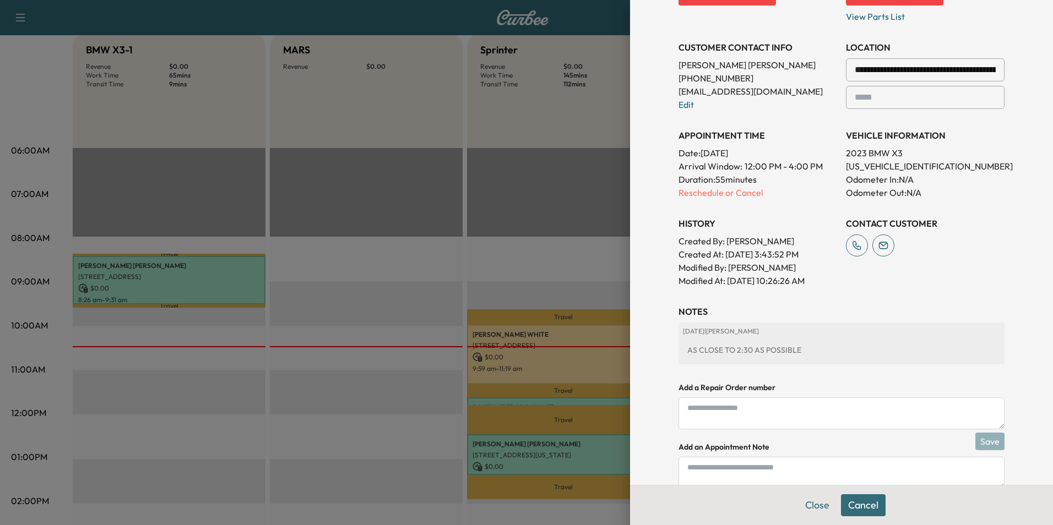
scroll to position [282, 0]
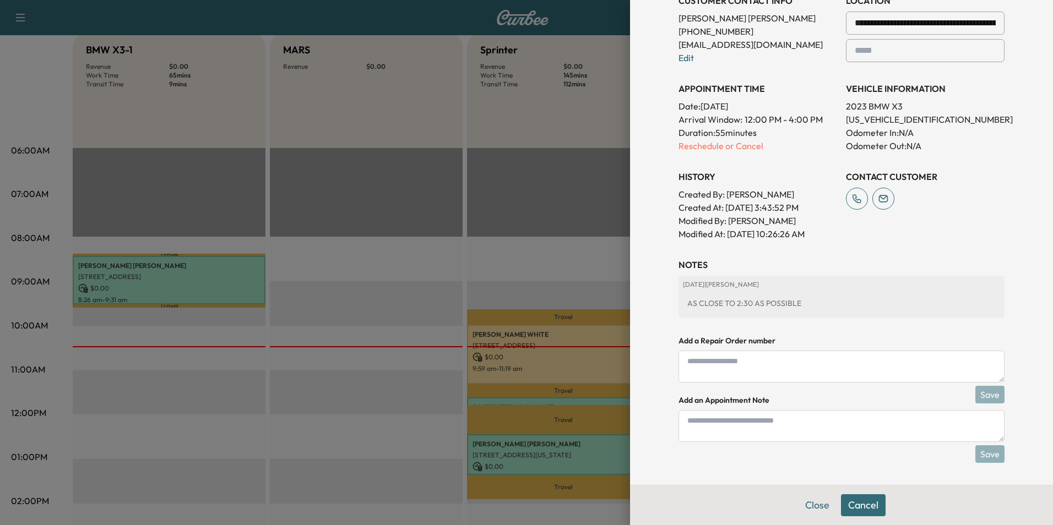
click at [708, 441] on textarea at bounding box center [842, 426] width 326 height 32
type textarea "****"
click at [983, 448] on button "Save" at bounding box center [989, 455] width 29 height 18
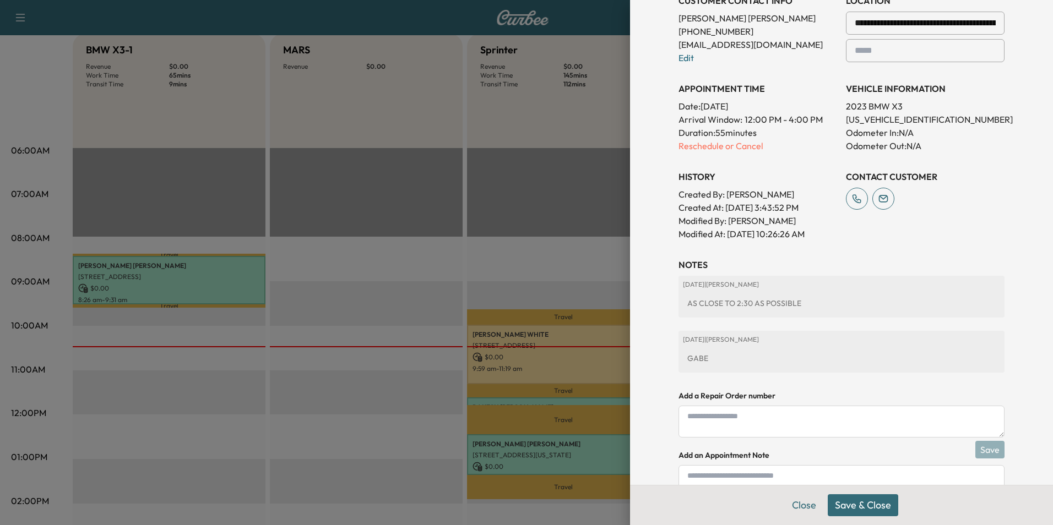
click at [863, 514] on button "Save & Close" at bounding box center [863, 506] width 71 height 22
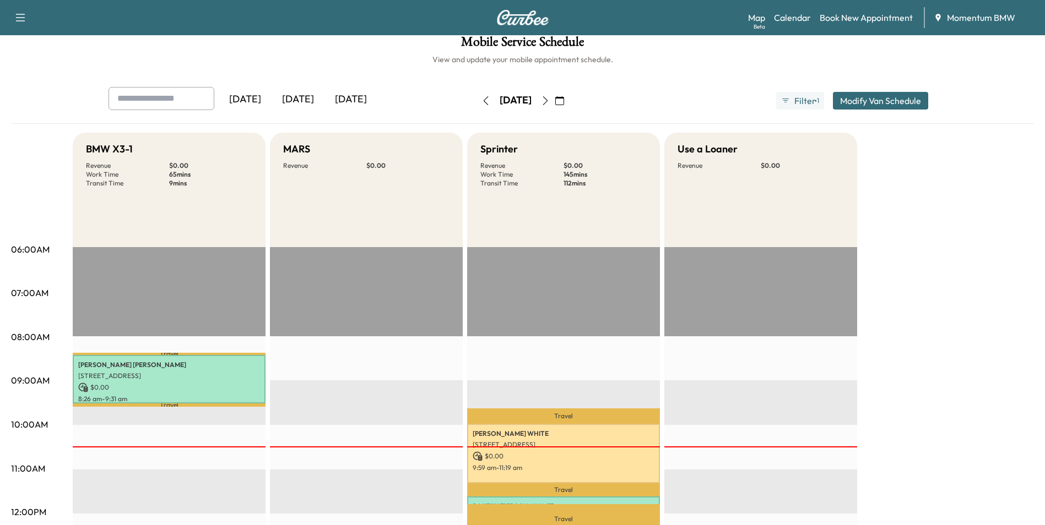
scroll to position [0, 0]
